Goal: Communication & Community: Answer question/provide support

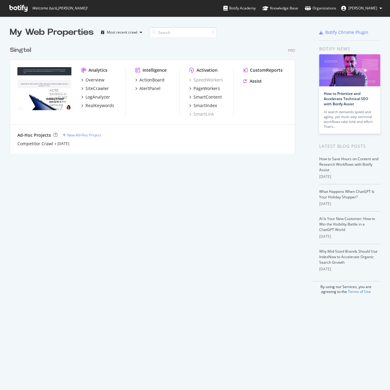
scroll to position [385, 380]
click at [257, 81] on div "Assist" at bounding box center [255, 81] width 12 height 6
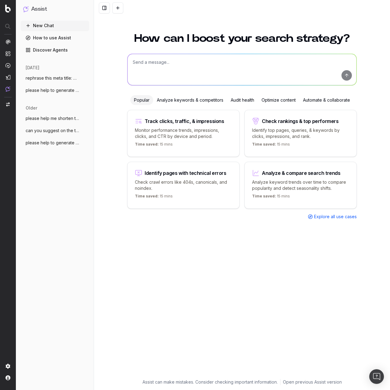
click at [175, 68] on textarea at bounding box center [241, 69] width 229 height 31
paste textarea "Be First in Singapore to pre-order the new iPhone 17 lineup and iPhone Air"
type textarea "please shorten this meta title to 60 character: Be First in Singapore to pre-or…"
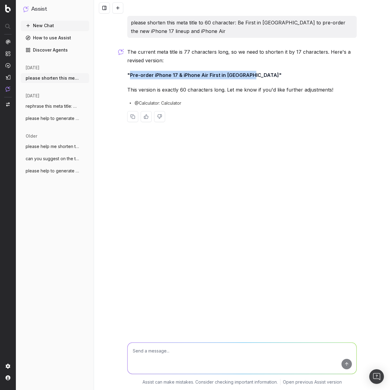
drag, startPoint x: 130, startPoint y: 76, endPoint x: 248, endPoint y: 76, distance: 117.4
click at [248, 76] on strong ""Pre-order iPhone 17 & iPhone Air First in Singapore"" at bounding box center [204, 75] width 154 height 6
copy strong "Pre-order iPhone 17 & iPhone Air First in Singapore"
click at [163, 353] on textarea at bounding box center [241, 357] width 229 height 31
paste textarea "this title is abit over exceeding the character limit, usually would suggest 50…"
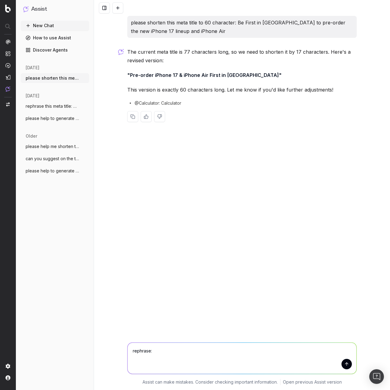
type textarea "rephrase: this title is abit over exceeding the character limit, usually would …"
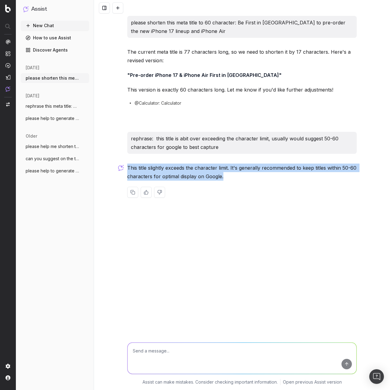
drag, startPoint x: 128, startPoint y: 167, endPoint x: 233, endPoint y: 178, distance: 105.1
click at [233, 178] on p "This title slightly exceeds the character limit. It's generally recommended to …" at bounding box center [241, 171] width 229 height 17
copy p "This title slightly exceeds the character limit. It's generally recommended to …"
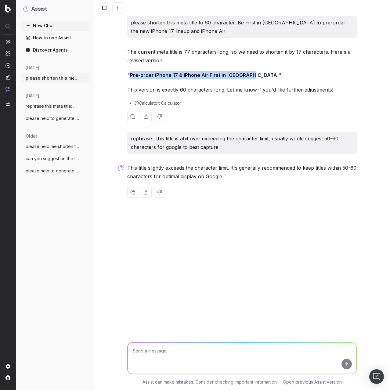
drag, startPoint x: 129, startPoint y: 75, endPoint x: 249, endPoint y: 76, distance: 119.8
click at [249, 76] on strong ""Pre-order iPhone 17 & iPhone Air First in Singapore"" at bounding box center [204, 75] width 154 height 6
copy strong "Pre-order iPhone 17 & iPhone Air First in Singapore"
